Goal: Information Seeking & Learning: Learn about a topic

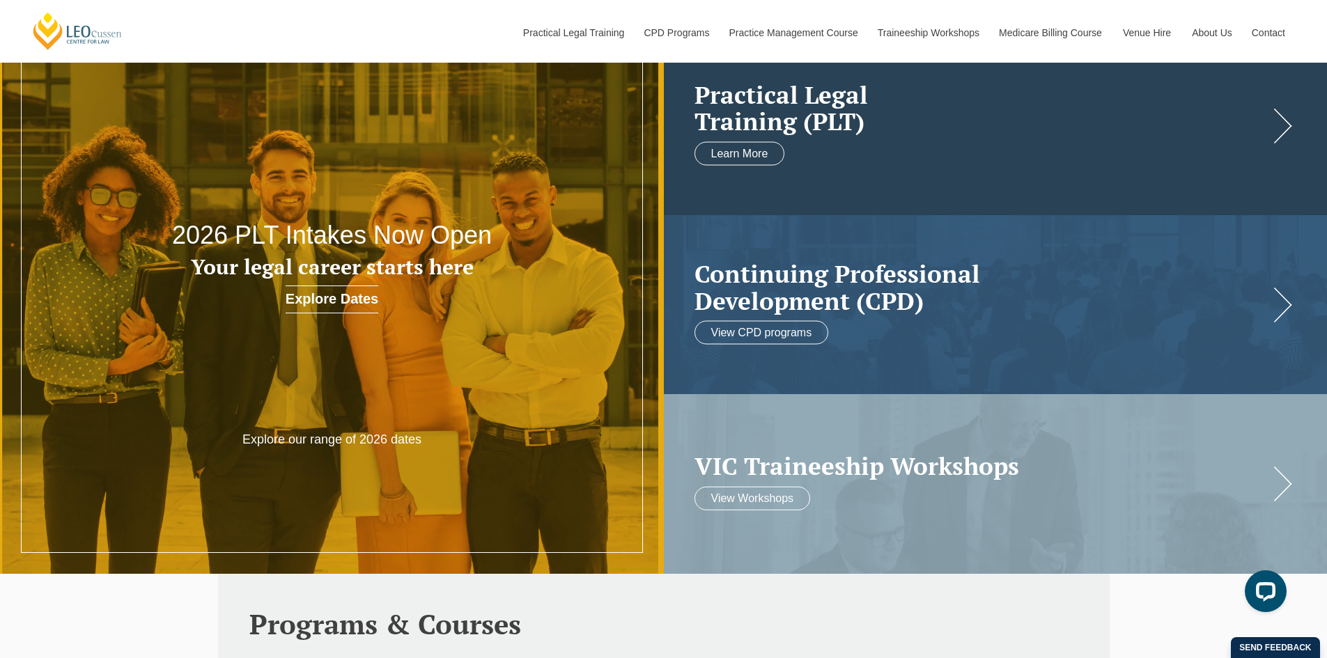
click at [1290, 125] on div "Practical Legal Training (PLT) Learn More" at bounding box center [996, 125] width 664 height 179
click at [710, 152] on link "Learn More" at bounding box center [740, 153] width 91 height 24
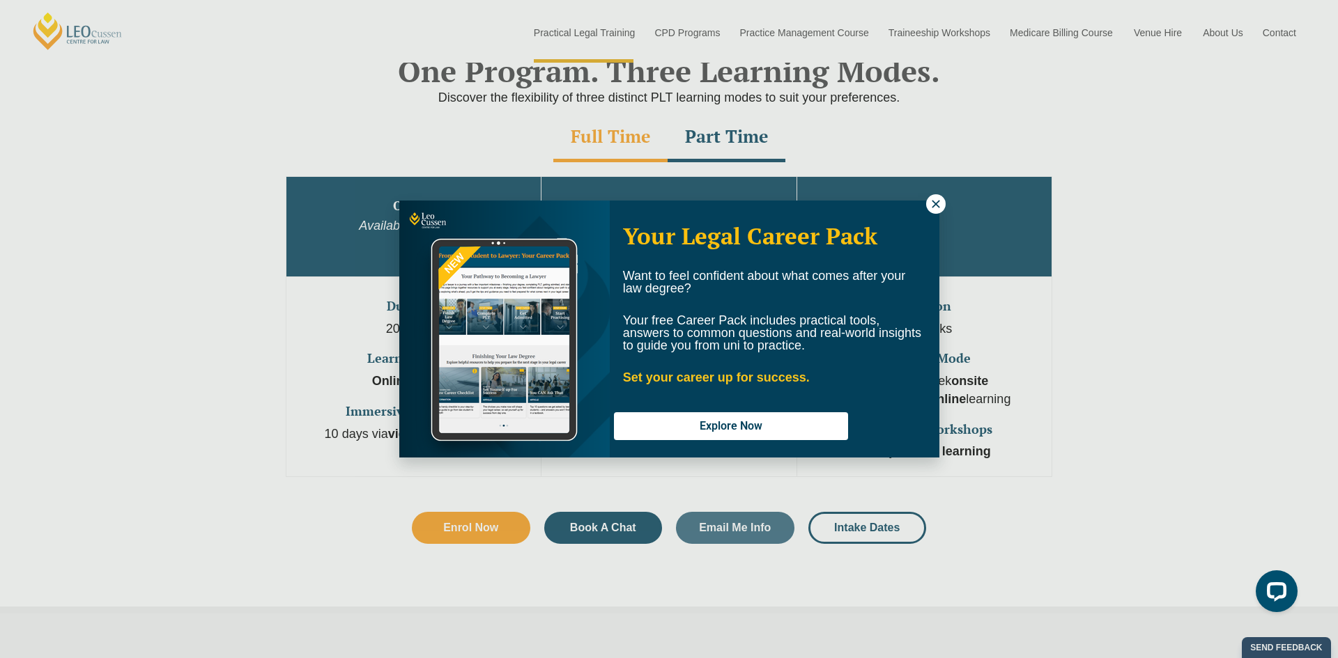
click at [929, 206] on icon at bounding box center [935, 204] width 13 height 13
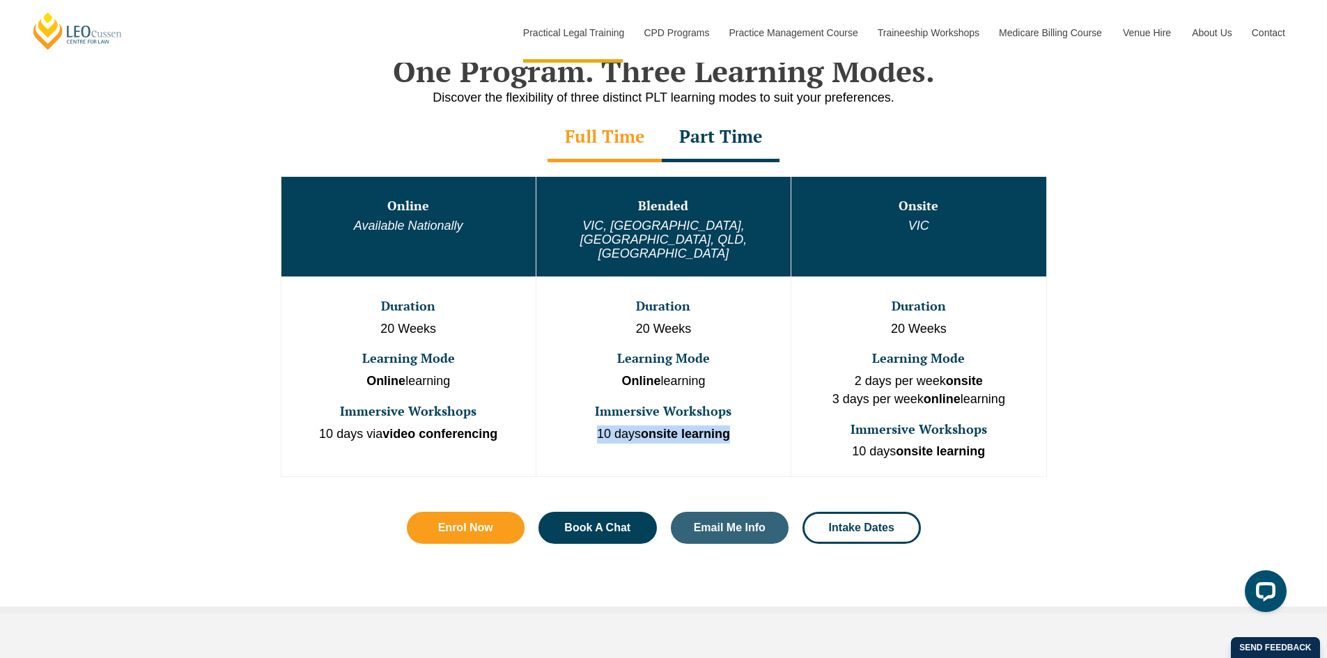
drag, startPoint x: 743, startPoint y: 405, endPoint x: 590, endPoint y: 401, distance: 153.3
click at [590, 426] on p "10 days onsite learning" at bounding box center [664, 435] width 252 height 18
click at [601, 426] on p "10 days onsite learning" at bounding box center [664, 435] width 252 height 18
click at [730, 417] on td "Duration 20 Weeks Learning Mode Online learning Immersive Workshops 10 days ons…" at bounding box center [663, 377] width 255 height 200
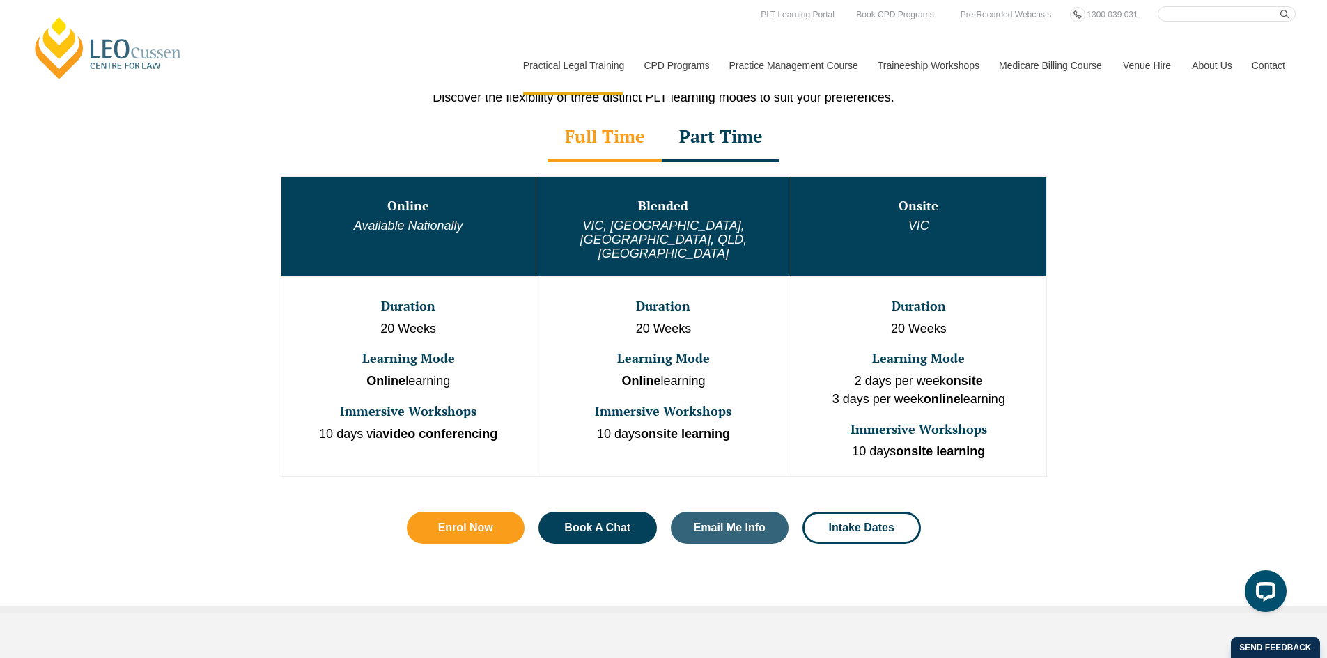
click at [205, 163] on div "One Program. Three Learning Modes. Discover the flexibility of three distinct P…" at bounding box center [663, 313] width 1327 height 602
